Goal: Navigation & Orientation: Find specific page/section

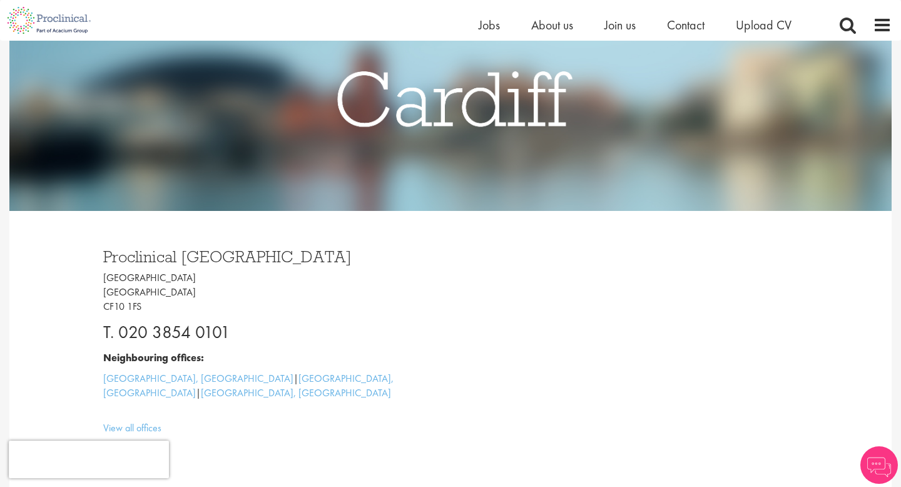
scroll to position [180, 0]
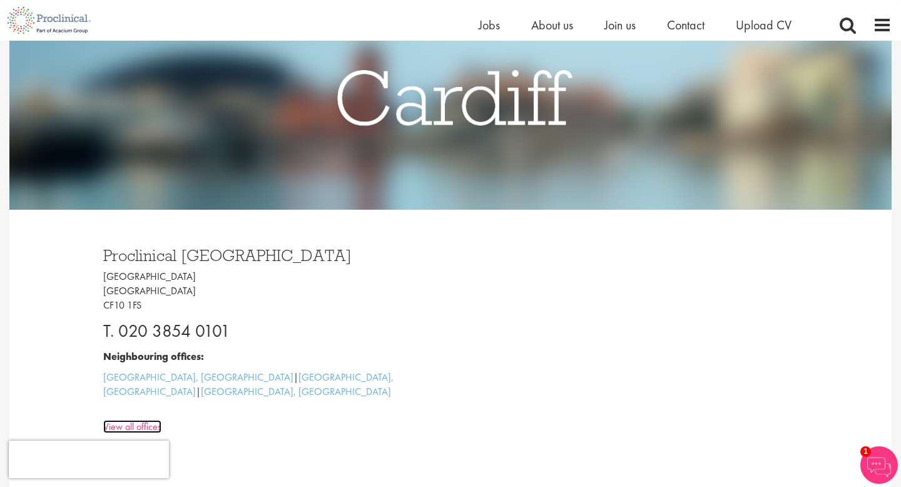
click at [148, 420] on link "View all offices" at bounding box center [132, 426] width 58 height 13
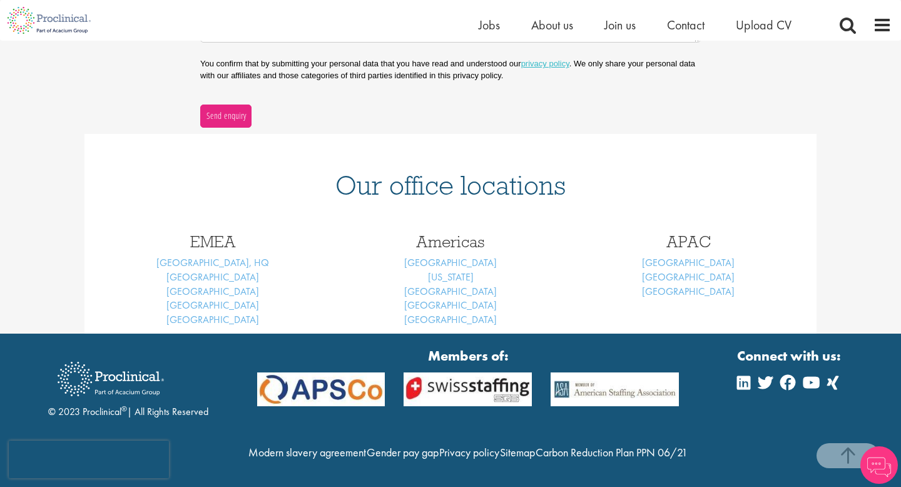
scroll to position [454, 0]
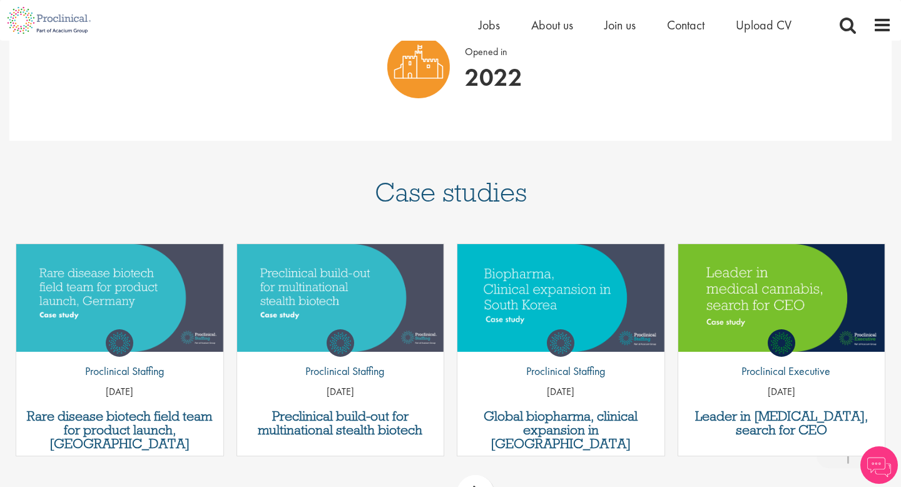
scroll to position [1029, 0]
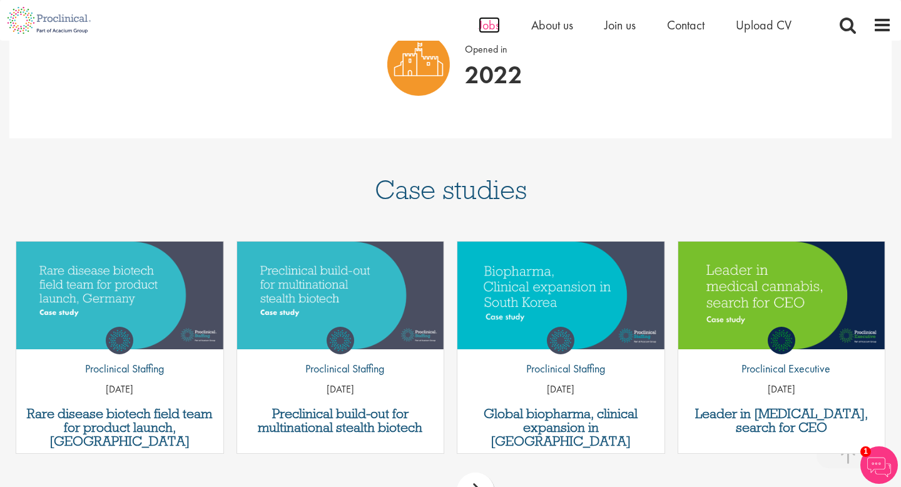
click at [481, 23] on span "Jobs" at bounding box center [489, 25] width 21 height 16
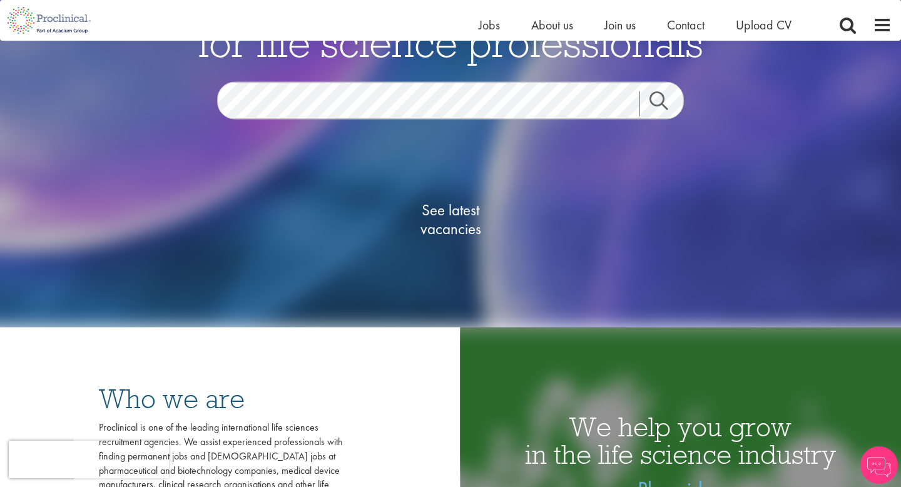
scroll to position [140, 0]
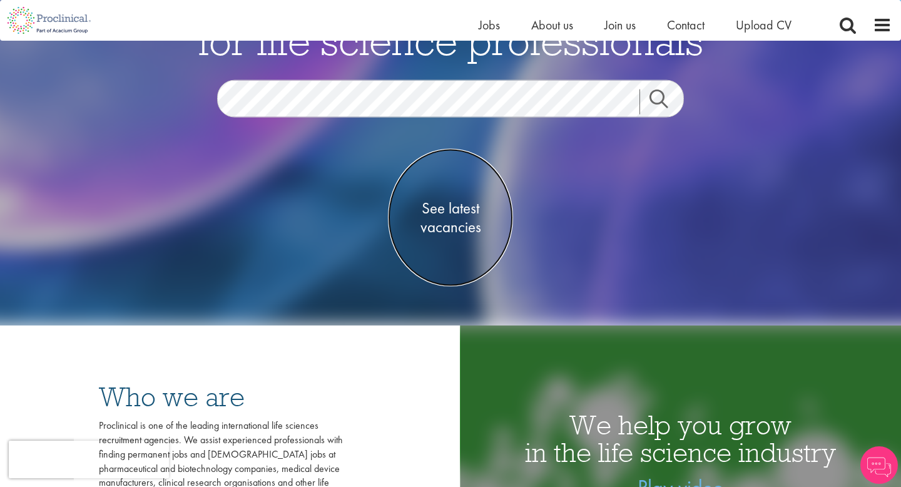
click at [445, 231] on span "See latest vacancies" at bounding box center [450, 217] width 125 height 38
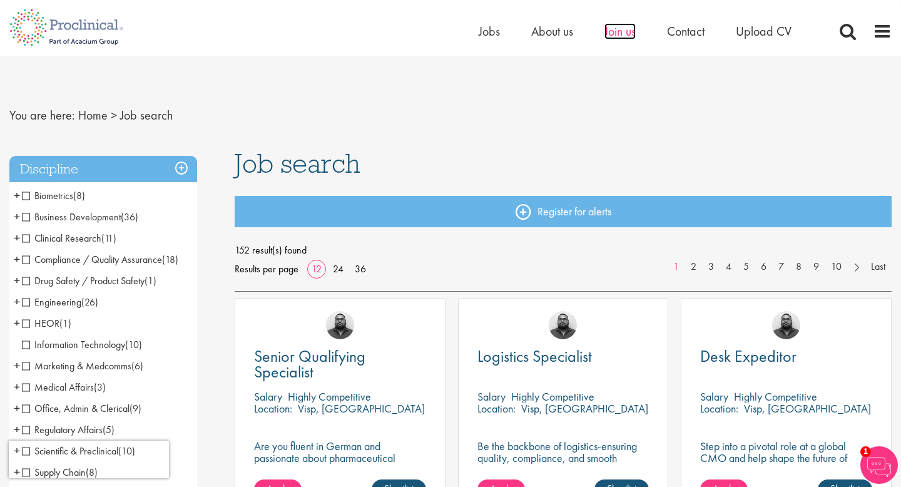
click at [622, 29] on span "Join us" at bounding box center [619, 31] width 31 height 16
